Goal: Information Seeking & Learning: Find specific page/section

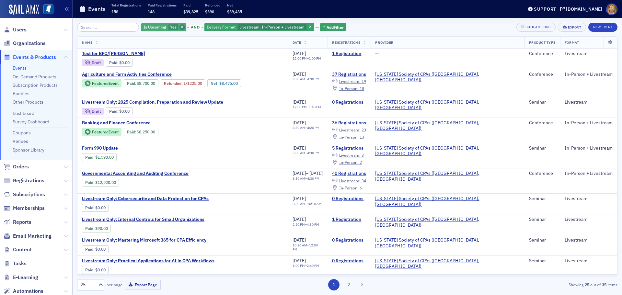
click at [181, 26] on icon "button" at bounding box center [182, 28] width 3 height 4
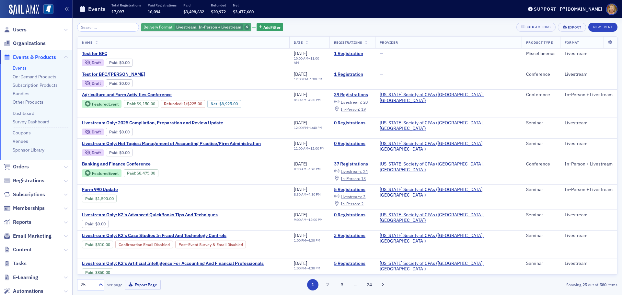
click at [246, 27] on icon "button" at bounding box center [247, 28] width 3 height 4
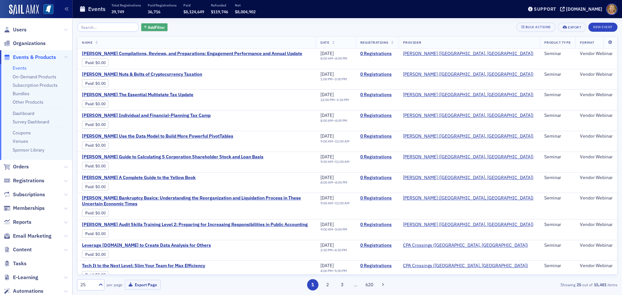
click at [154, 27] on span "Add Filter" at bounding box center [156, 27] width 17 height 6
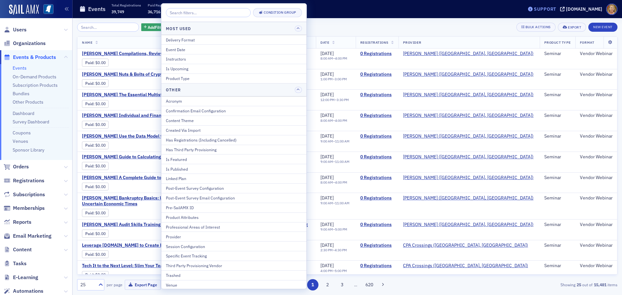
click at [552, 6] on div "Support" at bounding box center [545, 9] width 22 height 6
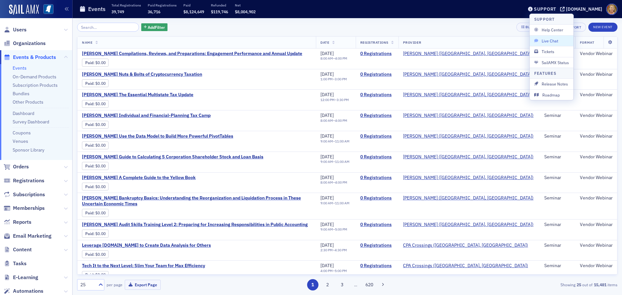
click at [552, 40] on span "Live Chat" at bounding box center [551, 41] width 35 height 6
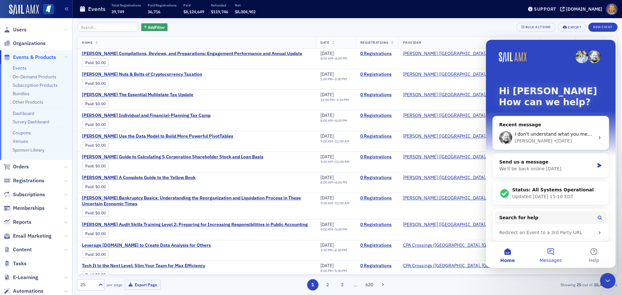
click at [553, 252] on button "Messages" at bounding box center [550, 255] width 43 height 26
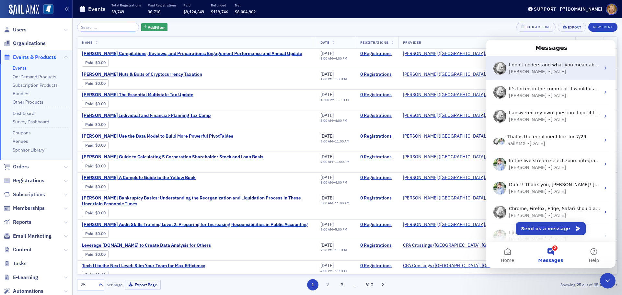
click at [542, 76] on div "I don't understand what you mean about single session but want them for each se…" at bounding box center [551, 68] width 130 height 24
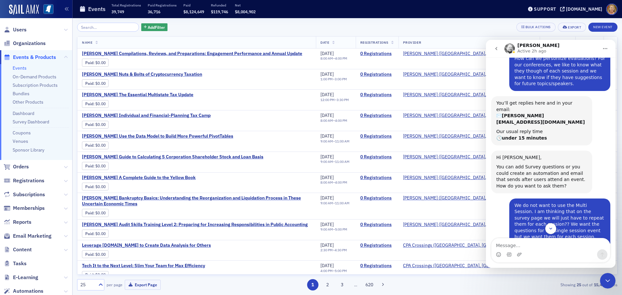
scroll to position [65, 0]
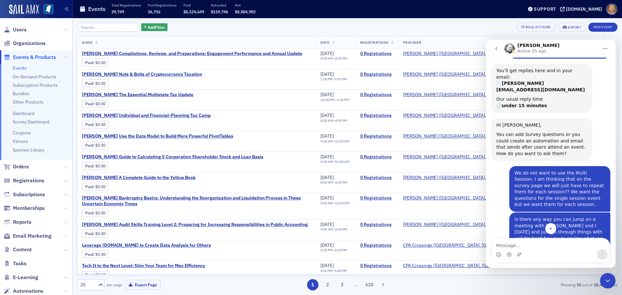
click at [20, 37] on span "Organizations" at bounding box center [36, 44] width 72 height 14
click at [83, 26] on input "search" at bounding box center [108, 27] width 62 height 9
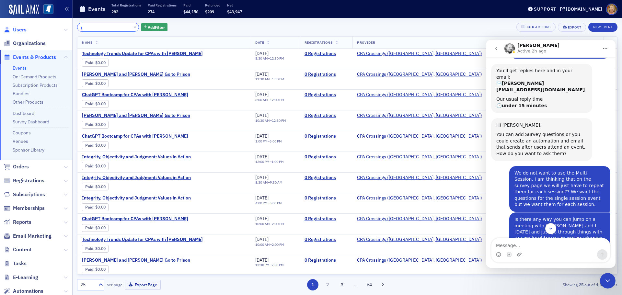
type input "j"
click at [22, 30] on span "Users" at bounding box center [20, 29] width 14 height 7
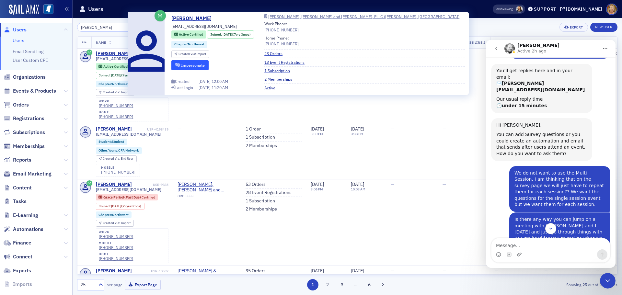
type input "[PERSON_NAME]"
click at [179, 65] on icon "submit" at bounding box center [177, 65] width 5 height 4
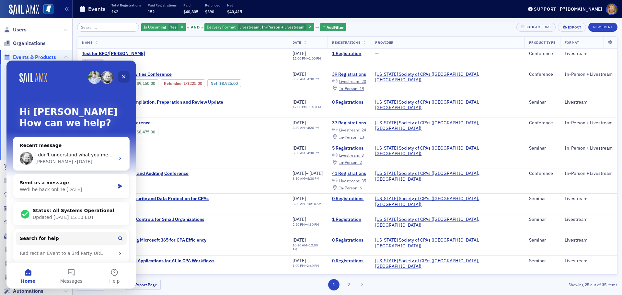
click at [125, 76] on icon "Close" at bounding box center [123, 76] width 5 height 5
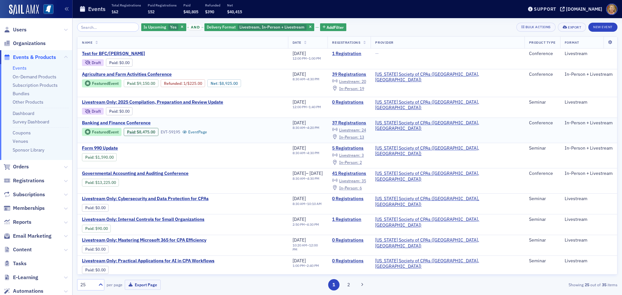
click at [144, 120] on span "Banking and Finance Conference" at bounding box center [136, 123] width 109 height 6
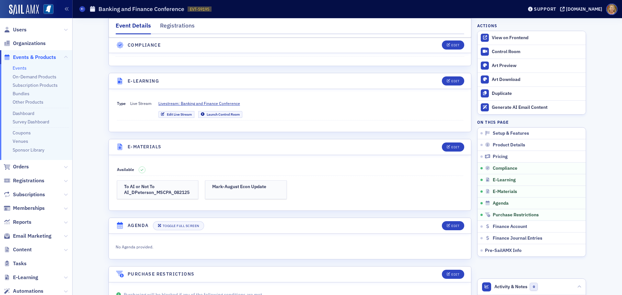
scroll to position [1296, 0]
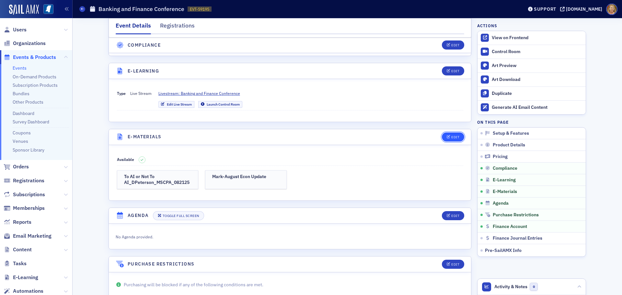
click at [447, 135] on icon "button" at bounding box center [449, 137] width 4 height 4
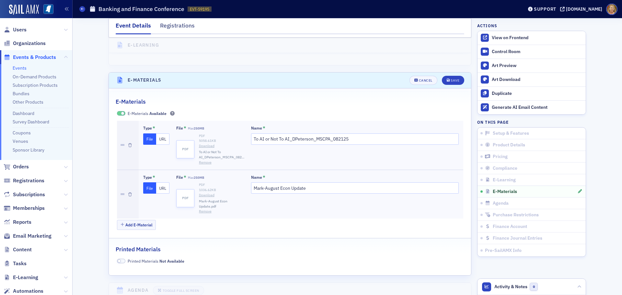
scroll to position [1354, 0]
click at [143, 219] on button "Add E-Material" at bounding box center [136, 224] width 39 height 10
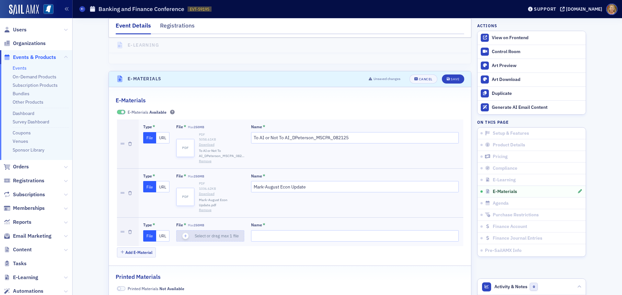
click at [183, 233] on icon "button" at bounding box center [186, 236] width 6 height 6
type input "Erik Smith-MS CPA Deck 8-11-25"
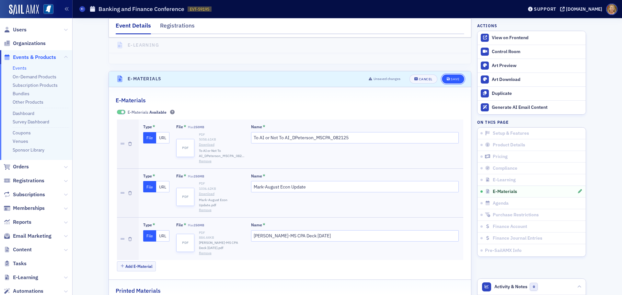
click at [451, 77] on div "Save" at bounding box center [455, 79] width 9 height 4
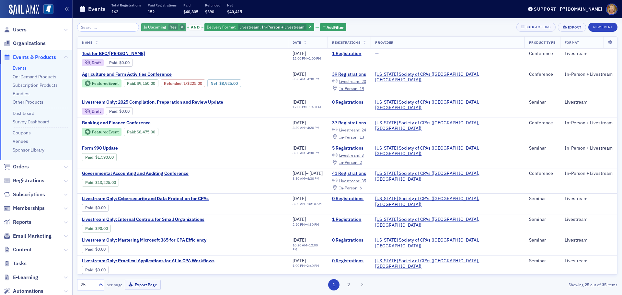
click at [181, 26] on icon "button" at bounding box center [182, 28] width 3 height 4
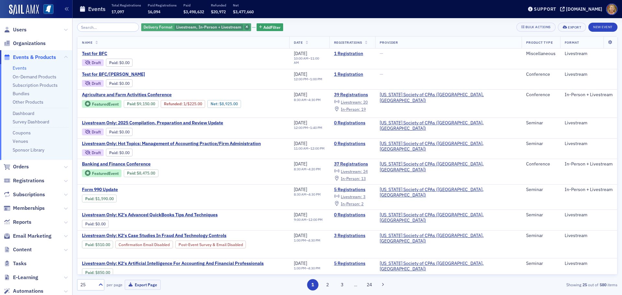
click at [244, 27] on span "button" at bounding box center [247, 27] width 6 height 6
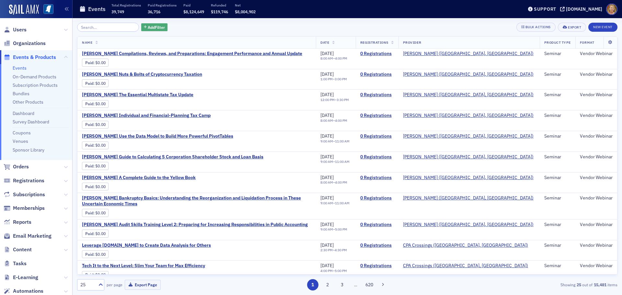
click at [148, 25] on span "Add Filter" at bounding box center [156, 27] width 17 height 6
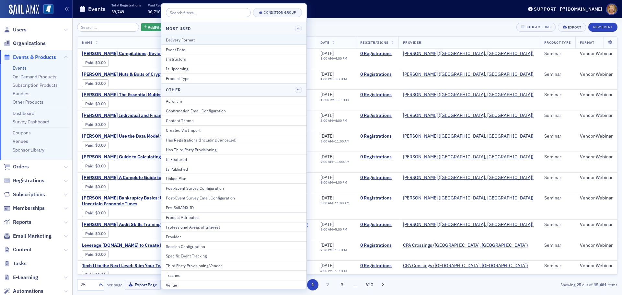
click at [171, 41] on div "Delivery Format" at bounding box center [234, 40] width 136 height 6
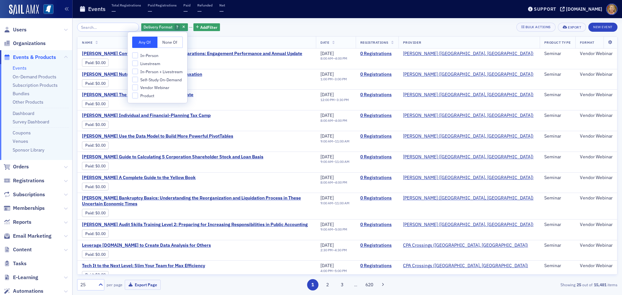
click at [159, 71] on span "In-Person + Livestream" at bounding box center [161, 72] width 42 height 6
click at [138, 71] on input "In-Person + Livestream" at bounding box center [135, 72] width 6 height 6
checkbox input "true"
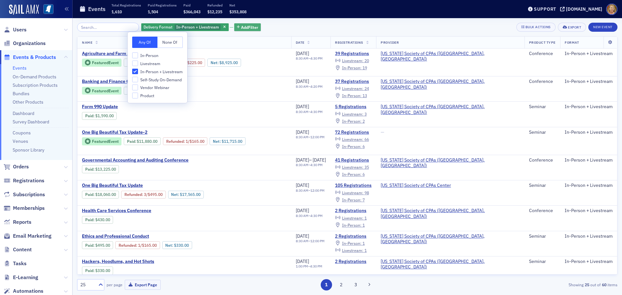
click at [242, 27] on span "Add Filter" at bounding box center [249, 27] width 17 height 6
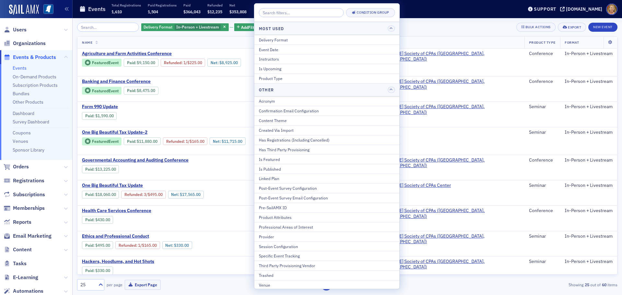
drag, startPoint x: 128, startPoint y: 40, endPoint x: 31, endPoint y: 20, distance: 98.1
click at [128, 40] on th "Name" at bounding box center [184, 43] width 214 height 12
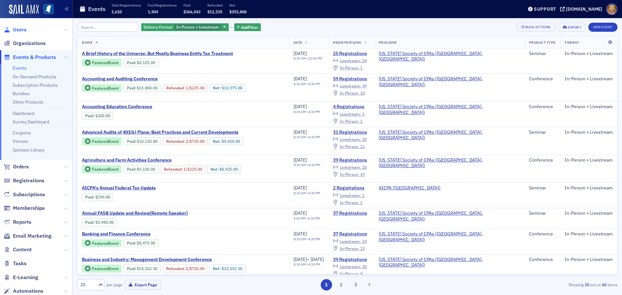
click at [23, 31] on span "Users" at bounding box center [20, 29] width 14 height 7
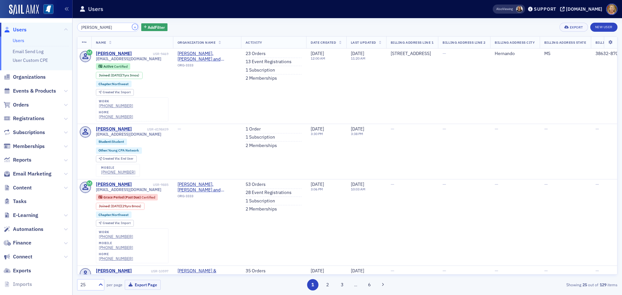
click at [132, 28] on button "×" at bounding box center [135, 27] width 6 height 6
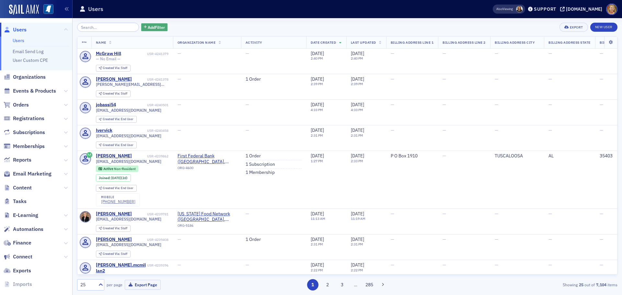
click at [148, 28] on span "Add Filter" at bounding box center [156, 27] width 17 height 6
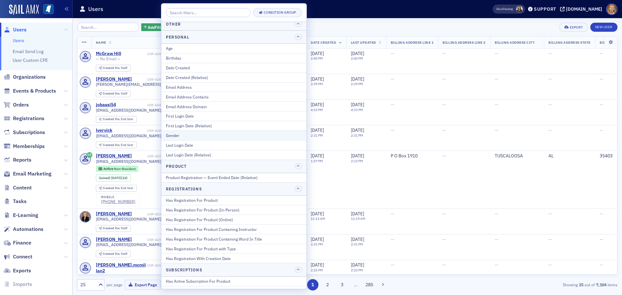
scroll to position [648, 0]
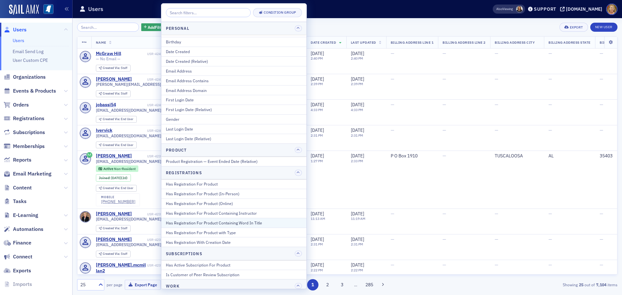
click at [208, 222] on div "Has Registration For Product Containing Word In Title" at bounding box center [234, 223] width 136 height 6
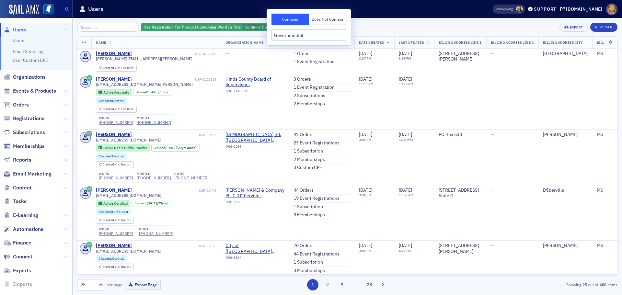
type input "Governmental"
click at [393, 27] on div "Has Registration For Product Containing Word In Title Contains : Governmental A…" at bounding box center [347, 27] width 541 height 9
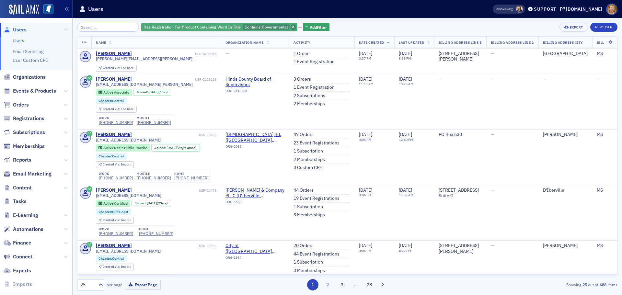
click at [292, 28] on icon "button" at bounding box center [293, 28] width 3 height 4
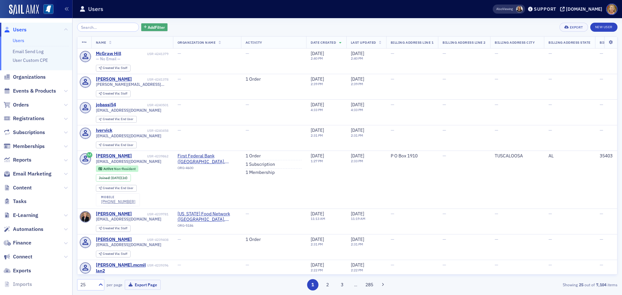
click at [152, 28] on span "Add Filter" at bounding box center [156, 27] width 17 height 6
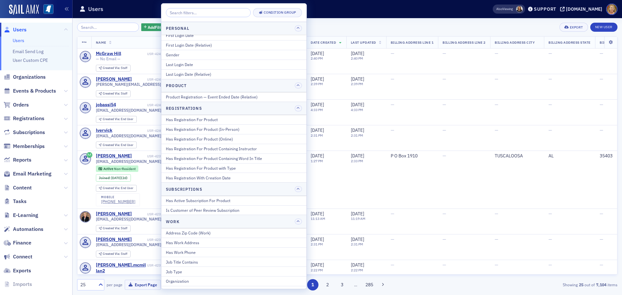
scroll to position [713, 0]
click at [203, 121] on div "Has Registration For Product" at bounding box center [234, 119] width 136 height 6
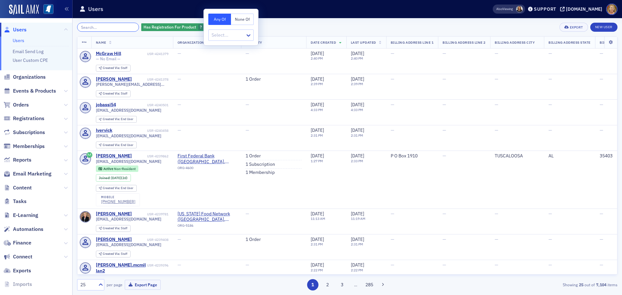
click at [97, 29] on input "search" at bounding box center [108, 27] width 62 height 9
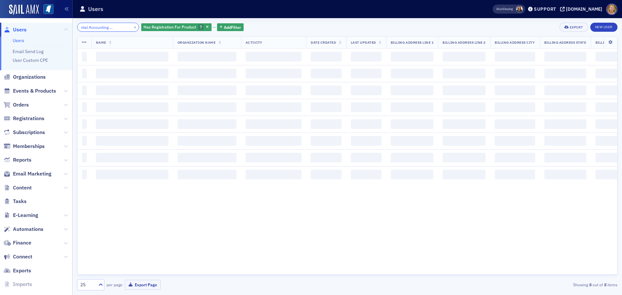
scroll to position [0, 26]
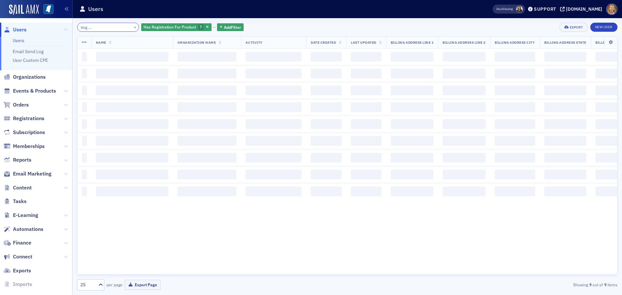
scroll to position [0, 47]
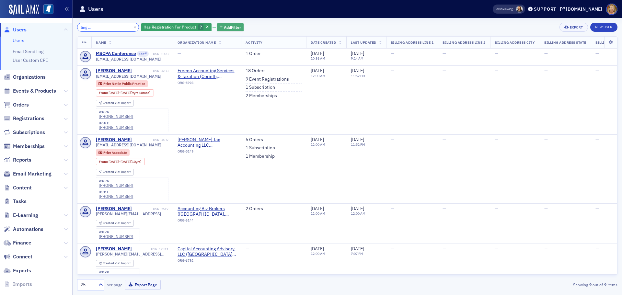
type input "Governmental Accounting and Auditing conference"
click at [229, 29] on span "Add Filter" at bounding box center [232, 27] width 17 height 6
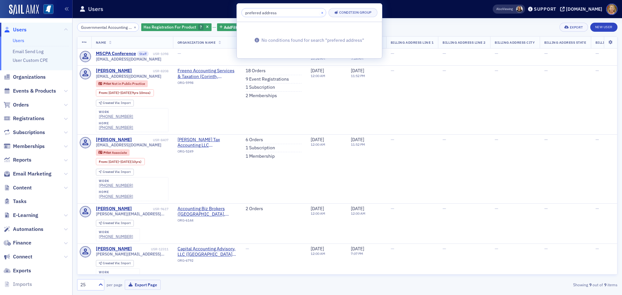
type input "prefered address"
click at [320, 12] on button "×" at bounding box center [323, 12] width 6 height 6
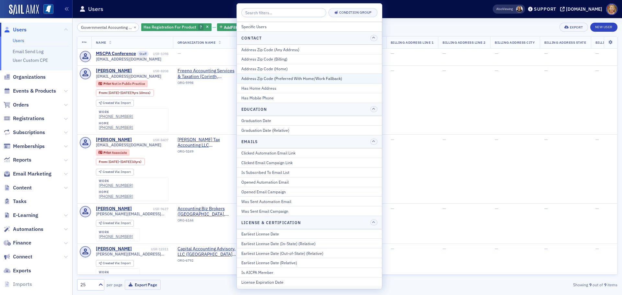
click at [288, 79] on div "Address Zip Code (Preferred With Home/Work Fallback)" at bounding box center [309, 79] width 136 height 6
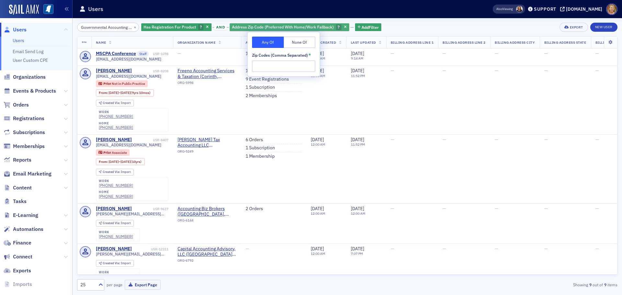
click at [321, 27] on span "Address Zip Code (Preferred With Home/Work Fallback)" at bounding box center [283, 26] width 102 height 5
click at [343, 25] on button "button" at bounding box center [346, 27] width 6 height 6
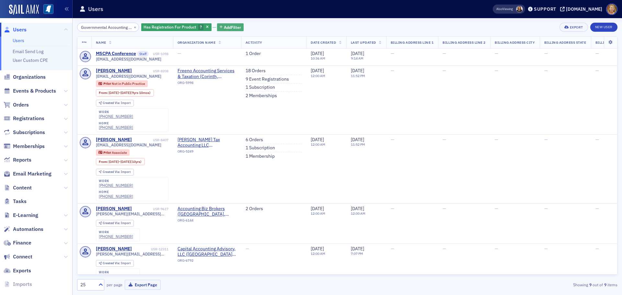
click at [231, 28] on span "Add Filter" at bounding box center [232, 27] width 17 height 6
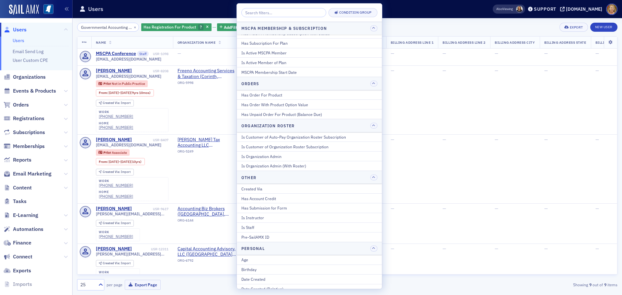
scroll to position [421, 0]
click at [402, 119] on td "—" at bounding box center [412, 100] width 52 height 69
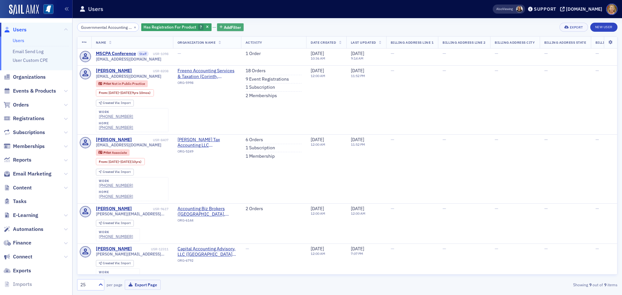
click at [226, 29] on span "Add Filter" at bounding box center [232, 27] width 17 height 6
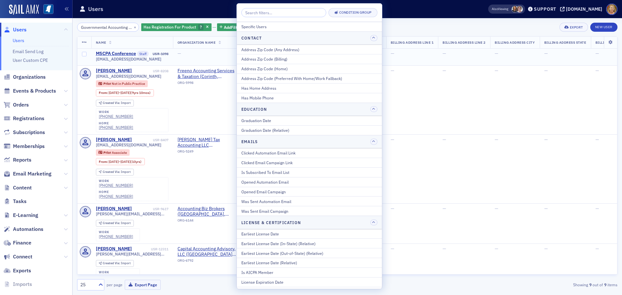
click at [404, 58] on td "—" at bounding box center [412, 57] width 52 height 17
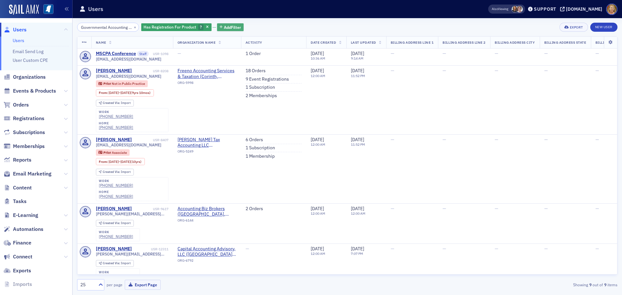
click at [224, 28] on span "Add Filter" at bounding box center [232, 27] width 17 height 6
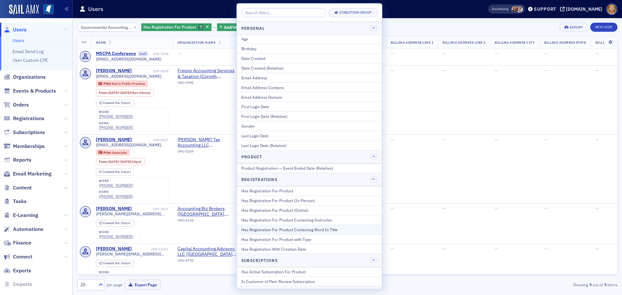
scroll to position [619, 0]
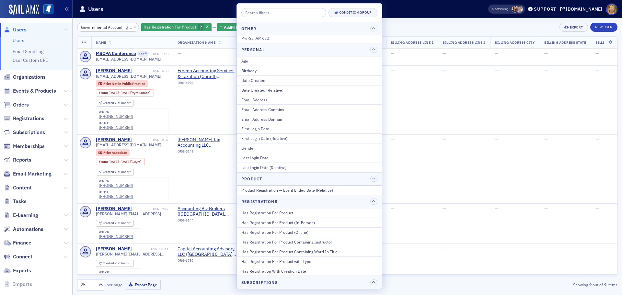
click at [209, 11] on div "Users" at bounding box center [273, 9] width 389 height 12
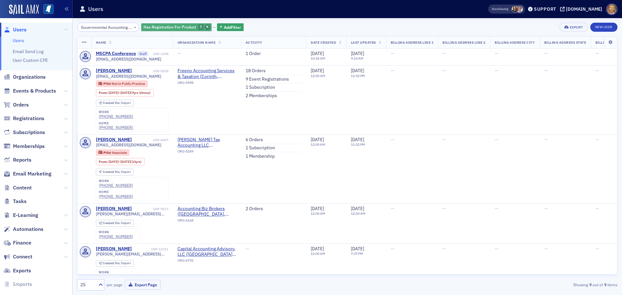
click at [205, 25] on span "button" at bounding box center [208, 27] width 6 height 6
click at [153, 26] on span "Add Filter" at bounding box center [156, 27] width 17 height 6
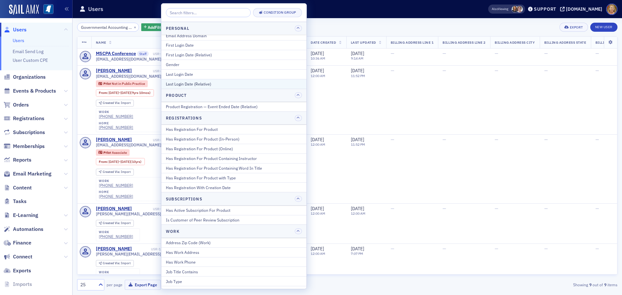
scroll to position [713, 0]
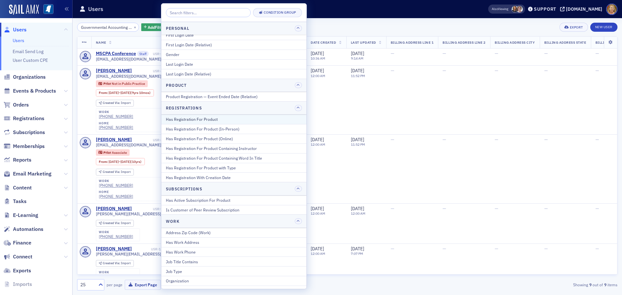
click at [207, 121] on div "Has Registration For Product" at bounding box center [234, 119] width 136 height 6
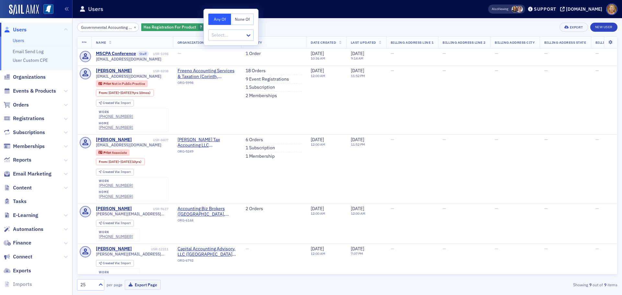
click at [269, 22] on div "Governmental Accounting and Auditing conference × Has Registration For Product …" at bounding box center [347, 156] width 541 height 277
click at [228, 28] on span "Add Filter" at bounding box center [232, 27] width 17 height 6
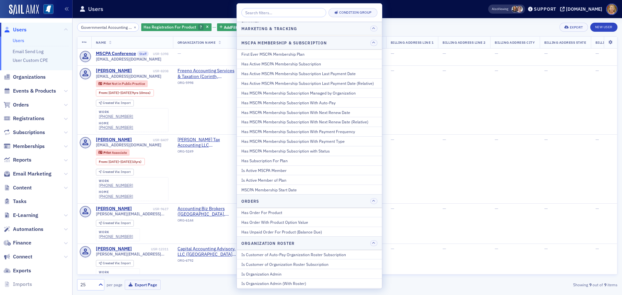
scroll to position [292, 0]
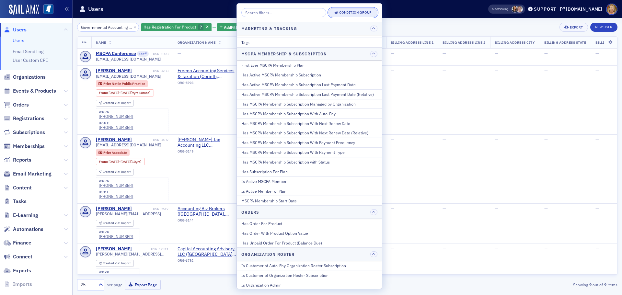
click at [342, 14] on div "Condition Group" at bounding box center [355, 13] width 32 height 4
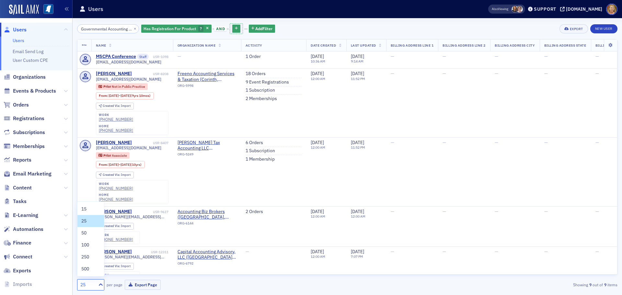
click at [89, 285] on div "25" at bounding box center [87, 285] width 14 height 7
click at [92, 266] on div "500" at bounding box center [90, 269] width 19 height 7
click at [235, 28] on icon "button" at bounding box center [236, 29] width 3 height 4
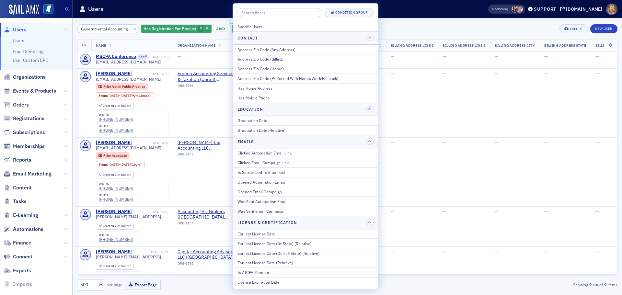
click at [235, 28] on icon "button" at bounding box center [236, 29] width 3 height 4
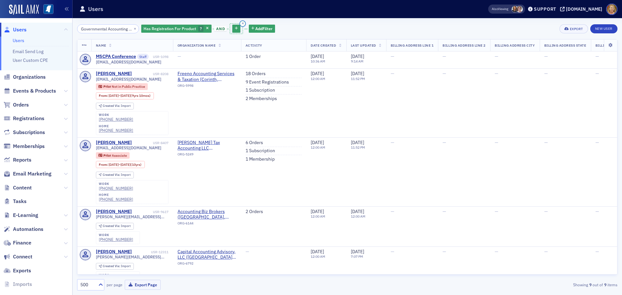
click at [242, 23] on icon "button" at bounding box center [243, 23] width 2 height 3
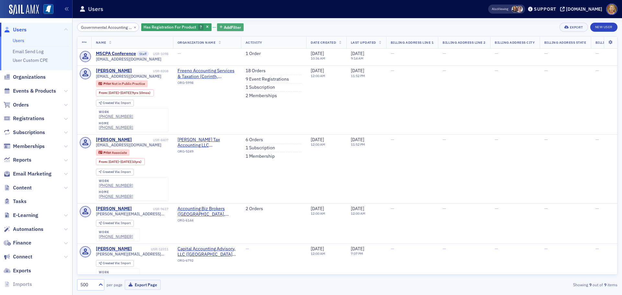
click at [229, 28] on span "Add Filter" at bounding box center [232, 27] width 17 height 6
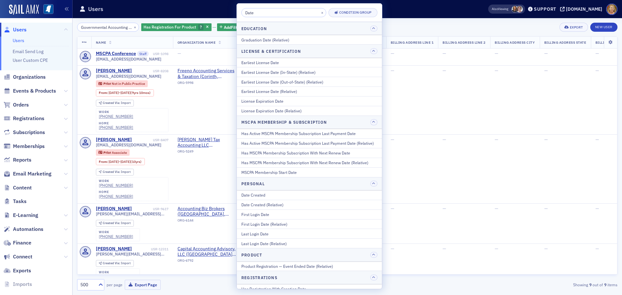
scroll to position [15, 0]
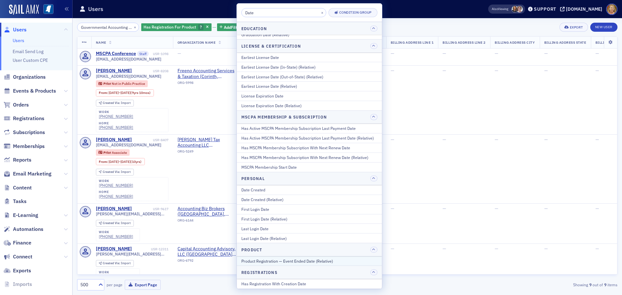
type input "Date"
click at [304, 262] on div "Product Registration — Event Ended Date (Relative)" at bounding box center [309, 261] width 136 height 6
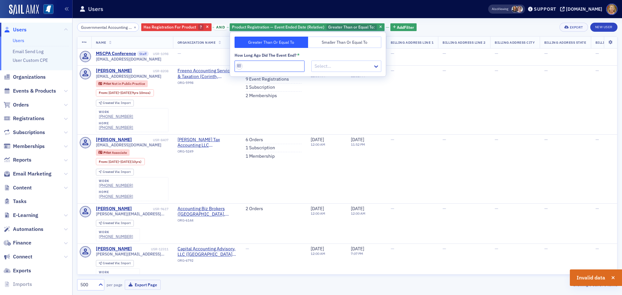
click at [239, 67] on input "How long ago did the event end? *" at bounding box center [270, 66] width 70 height 11
click at [248, 64] on input "How long ago did the event end? *" at bounding box center [270, 66] width 70 height 11
click at [206, 26] on icon "button" at bounding box center [207, 28] width 3 height 4
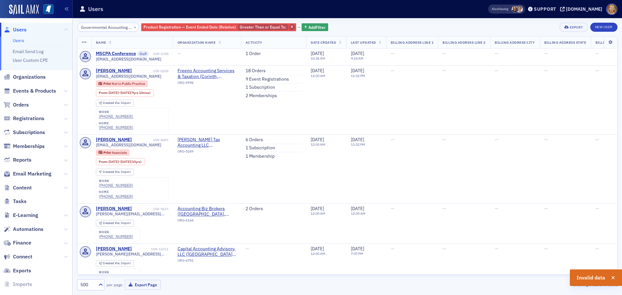
click at [291, 28] on icon "button" at bounding box center [292, 28] width 3 height 4
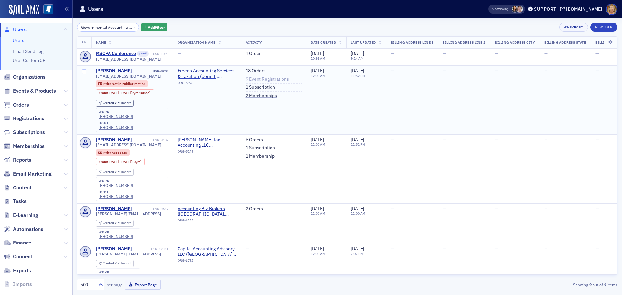
click at [256, 80] on link "9 Event Registrations" at bounding box center [267, 79] width 43 height 6
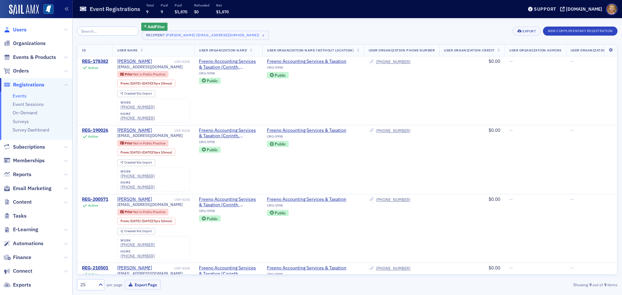
click at [23, 30] on span "Users" at bounding box center [20, 29] width 14 height 7
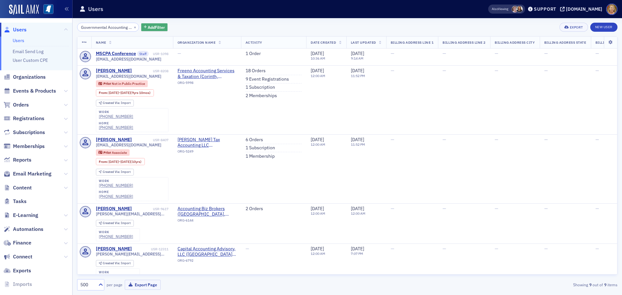
click at [153, 27] on span "Add Filter" at bounding box center [156, 27] width 17 height 6
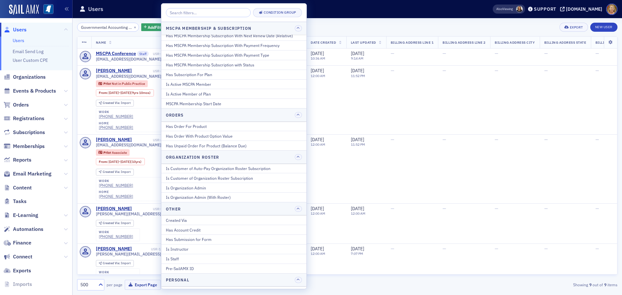
scroll to position [421, 0]
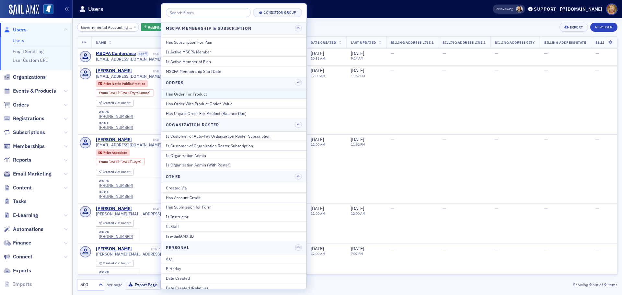
click at [190, 94] on div "Has Order For Product" at bounding box center [234, 94] width 136 height 6
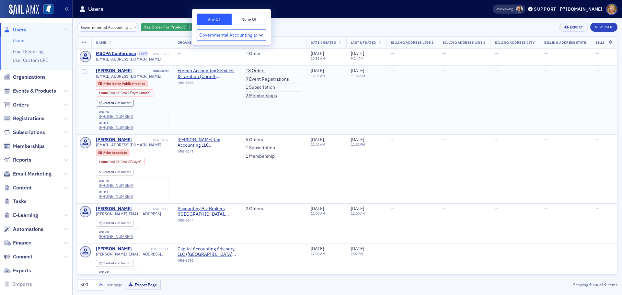
type input "Governmental Accounting and Auditing"
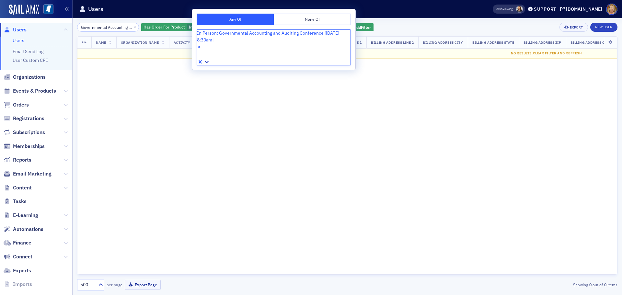
type input "l"
type input "Livestream: Governmental Accounting and Auditing Conferenc"
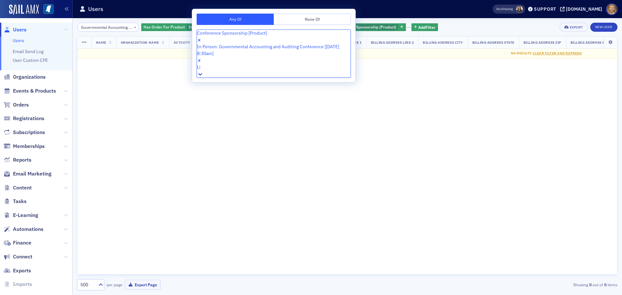
type input "L"
type input "Governmental Accounting and Auditing"
click at [167, 295] on span "Livestream: Governmental Accounting and Auditing Conference [[DATE] 8:30am]" at bounding box center [85, 299] width 163 height 7
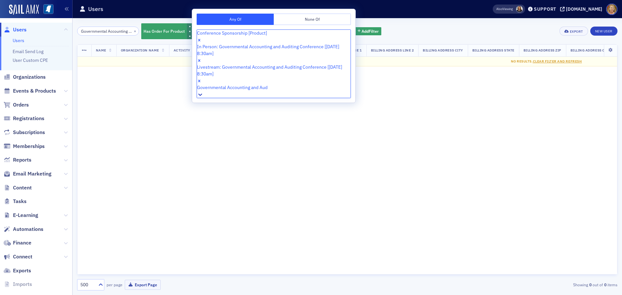
type input "Governmental Accounting and Audi"
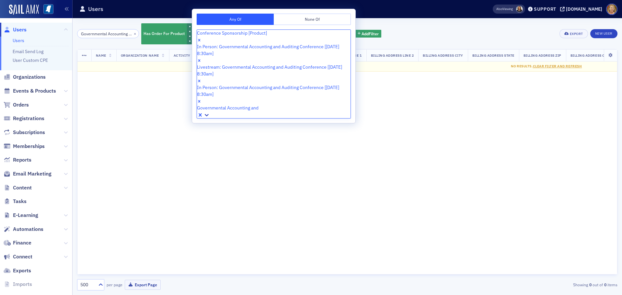
type input "Governmental Accounting and A"
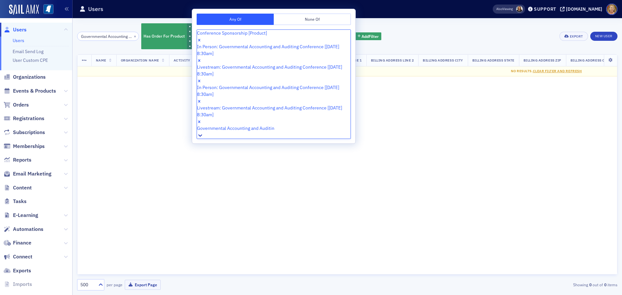
type input "Governmental Accounting and Auditing"
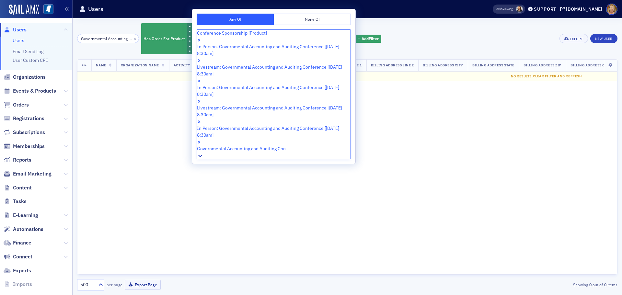
type input "Governmental Accounting and Auditing Conf"
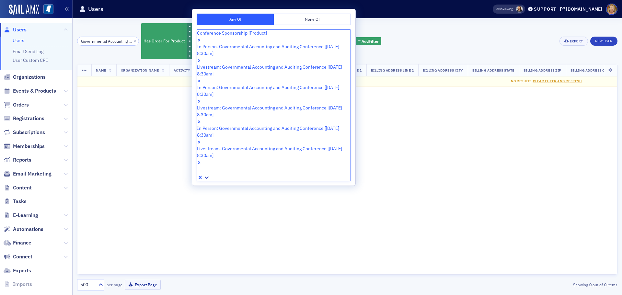
click at [365, 59] on div "Has Order For Product Conference Sponsorship [Product] In Person: Governmental …" at bounding box center [261, 41] width 240 height 37
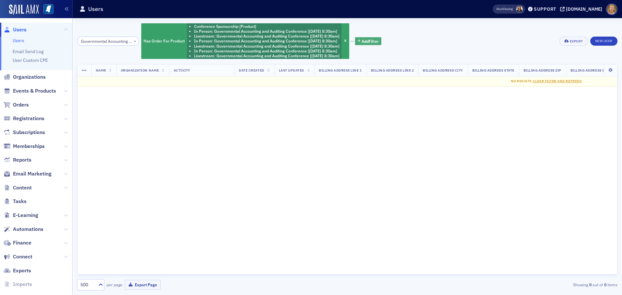
click at [362, 43] on span "Add Filter" at bounding box center [370, 41] width 17 height 6
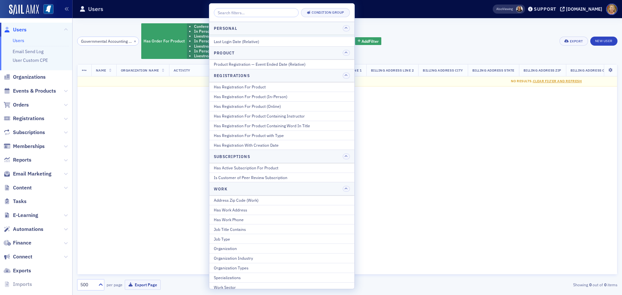
scroll to position [749, 0]
click at [245, 206] on div "Has Work Address" at bounding box center [282, 207] width 136 height 6
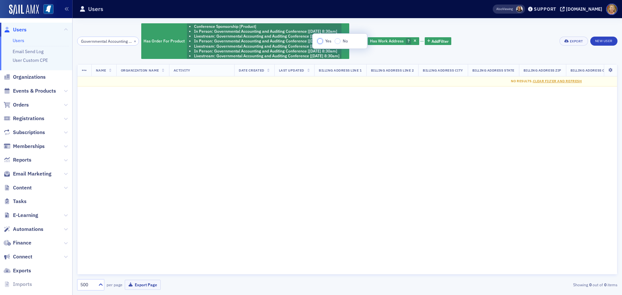
click at [322, 41] on input "Yes" at bounding box center [320, 41] width 6 height 6
click at [383, 52] on div "Has Order For Product Conference Sponsorship [Product] In Person: Governmental …" at bounding box center [298, 41] width 315 height 37
click at [362, 57] on div "Has Order For Product Conference Sponsorship [Product] In Person: Governmental …" at bounding box center [298, 41] width 315 height 37
click at [417, 38] on button "button" at bounding box center [420, 41] width 6 height 6
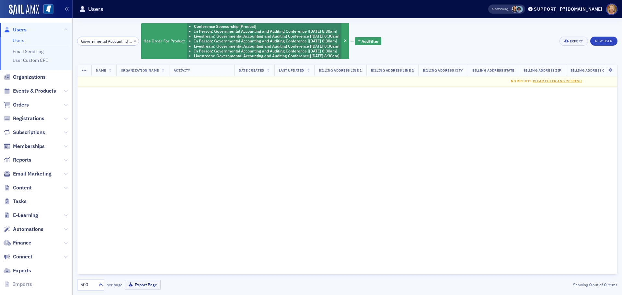
click at [377, 51] on div "Has Order For Product Conference Sponsorship [Product] In Person: Governmental …" at bounding box center [261, 41] width 240 height 37
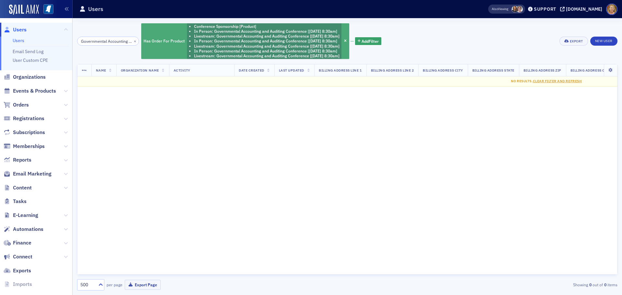
click at [239, 26] on li "Conference Sponsorship [Product]" at bounding box center [267, 26] width 146 height 5
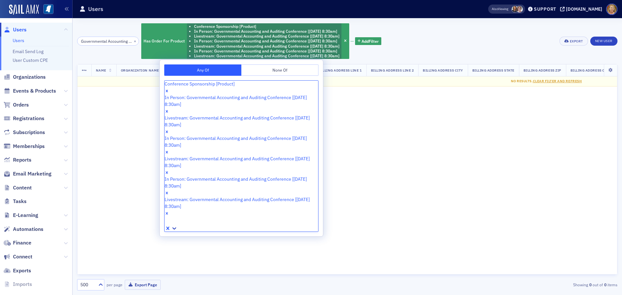
click at [168, 90] on icon "Remove Conference Sponsorship [Product]" at bounding box center [167, 91] width 2 height 2
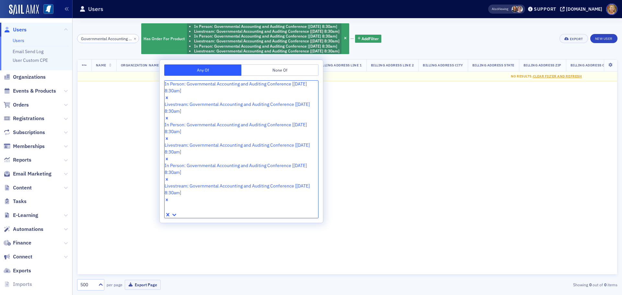
click at [178, 212] on icon at bounding box center [174, 215] width 6 height 6
click at [343, 89] on div "Name Organization Name Activity Date Created Last Updated Billing Address Line …" at bounding box center [347, 167] width 541 height 216
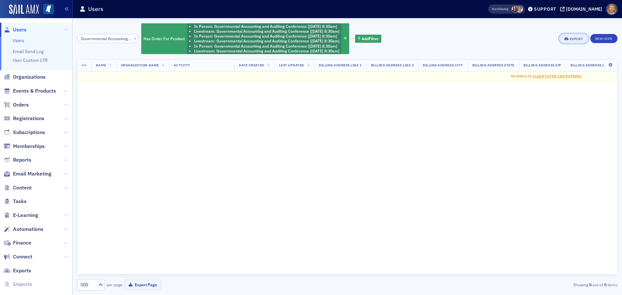
click at [573, 36] on button "Export" at bounding box center [574, 38] width 28 height 9
click at [466, 43] on div "Governmental Accounting and Auditing conference × Has Order For Product In Pers…" at bounding box center [347, 39] width 541 height 32
click at [364, 51] on div "Has Order For Product In Person: Governmental Accounting and Auditing Conferenc…" at bounding box center [261, 39] width 240 height 32
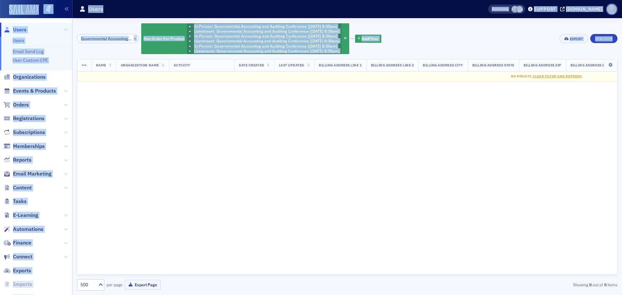
drag, startPoint x: 7, startPoint y: 3, endPoint x: 396, endPoint y: 210, distance: 441.1
click at [396, 210] on div "Users Users Email Send Log User Custom CPE Organizations Events & Products Orde…" at bounding box center [311, 147] width 622 height 295
click at [6, 4] on div at bounding box center [36, 10] width 73 height 18
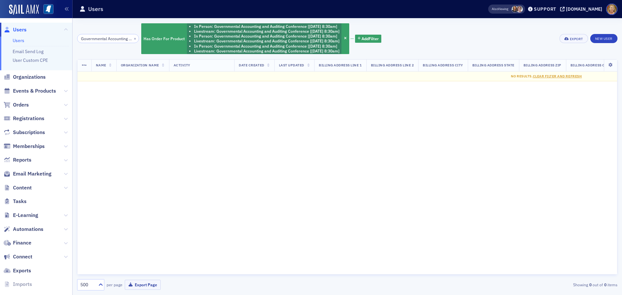
drag, startPoint x: 4, startPoint y: 2, endPoint x: 12, endPoint y: 4, distance: 8.5
click at [18, 6] on div at bounding box center [36, 10] width 73 height 18
drag, startPoint x: 7, startPoint y: 4, endPoint x: 45, endPoint y: 13, distance: 39.6
click at [45, 13] on div at bounding box center [36, 10] width 73 height 18
